Goal: Information Seeking & Learning: Find specific page/section

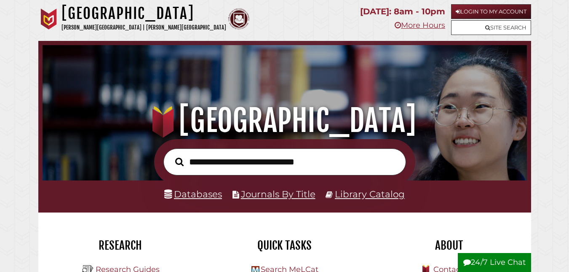
scroll to position [160, 480]
click at [354, 196] on link "Library Catalog" at bounding box center [370, 193] width 70 height 11
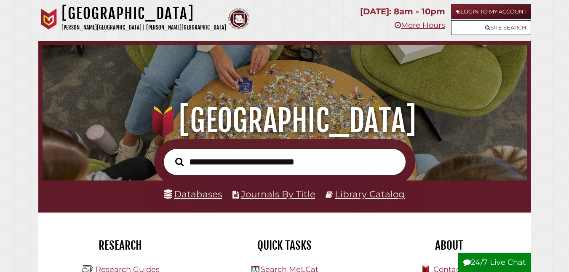
scroll to position [160, 480]
click at [513, 10] on link "Login to My Account" at bounding box center [491, 11] width 80 height 15
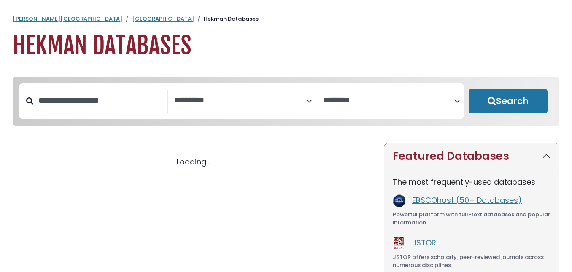
select select "Database Subject Filter"
select select "Database Vendors Filter"
select select "Database Subject Filter"
select select "Database Vendors Filter"
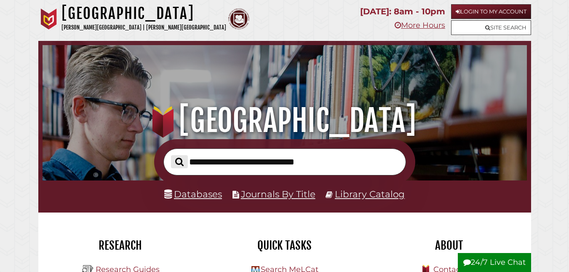
scroll to position [160, 480]
click at [263, 166] on input "text" at bounding box center [285, 161] width 243 height 27
click at [330, 166] on input "text" at bounding box center [285, 161] width 243 height 27
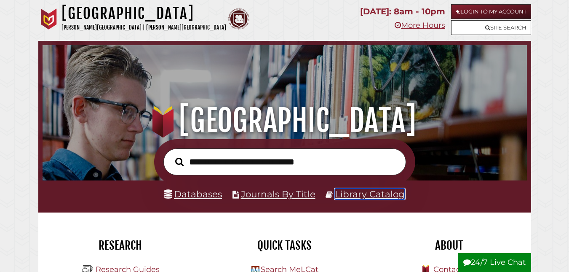
click at [372, 192] on link "Library Catalog" at bounding box center [370, 193] width 70 height 11
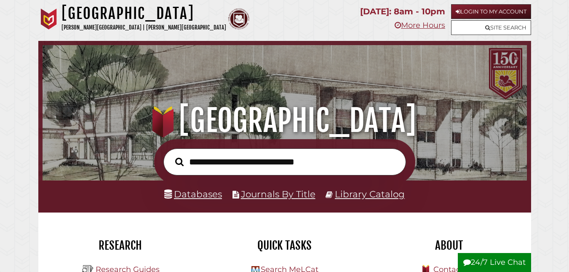
scroll to position [160, 480]
type input "**********"
click at [171, 155] on button "Search" at bounding box center [179, 161] width 17 height 13
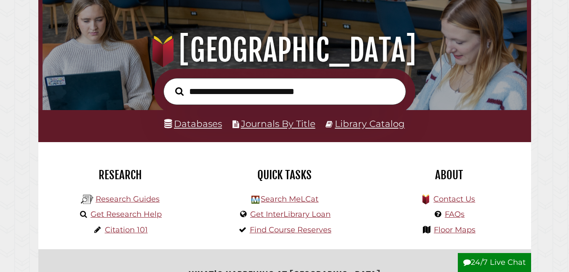
scroll to position [82, 0]
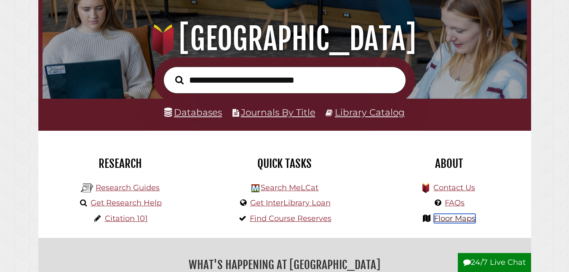
click at [449, 216] on link "Floor Maps" at bounding box center [455, 218] width 42 height 9
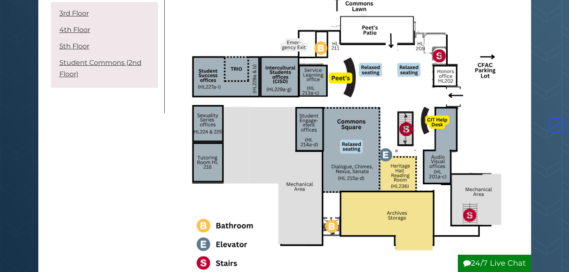
scroll to position [322, 0]
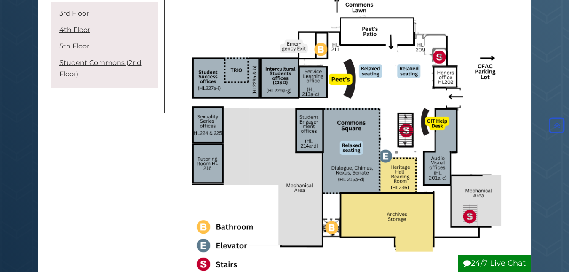
click at [483, 264] on button "24/7 Live Chat" at bounding box center [494, 263] width 73 height 17
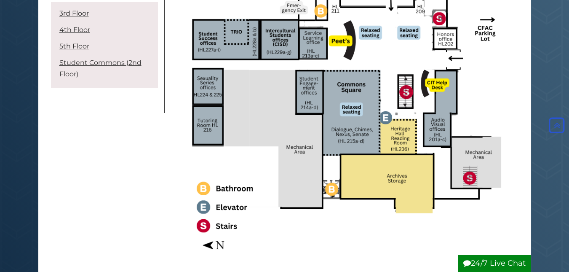
scroll to position [363, 0]
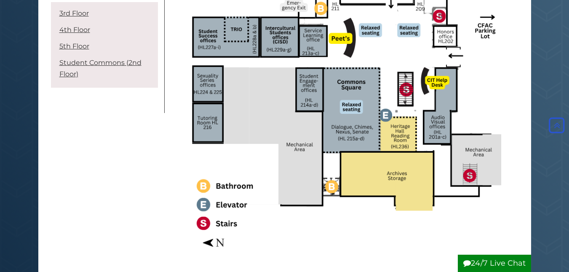
click at [481, 268] on button "24/7 Live Chat" at bounding box center [494, 263] width 73 height 17
click at [155, 176] on div "Menu Hekman Library Maps [GEOGRAPHIC_DATA] (2nd Floor) 3rd Floor 4th Floor" at bounding box center [285, 19] width 480 height 516
click at [496, 260] on button "24/7 Live Chat" at bounding box center [494, 263] width 73 height 17
